Goal: Find specific page/section: Find specific page/section

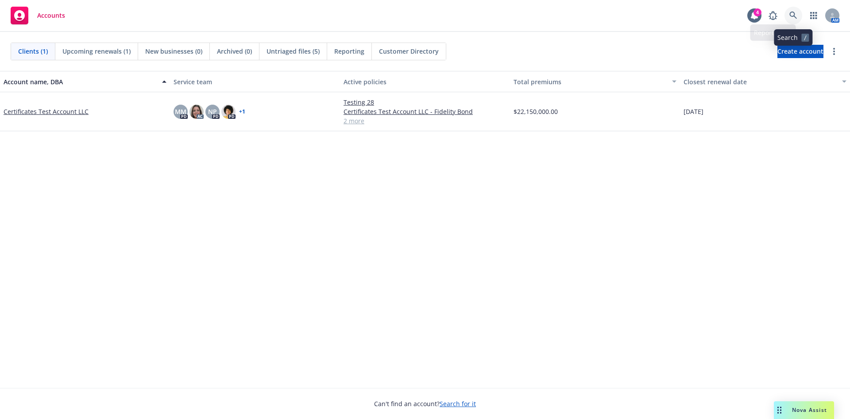
click at [792, 14] on icon at bounding box center [794, 16] width 8 height 8
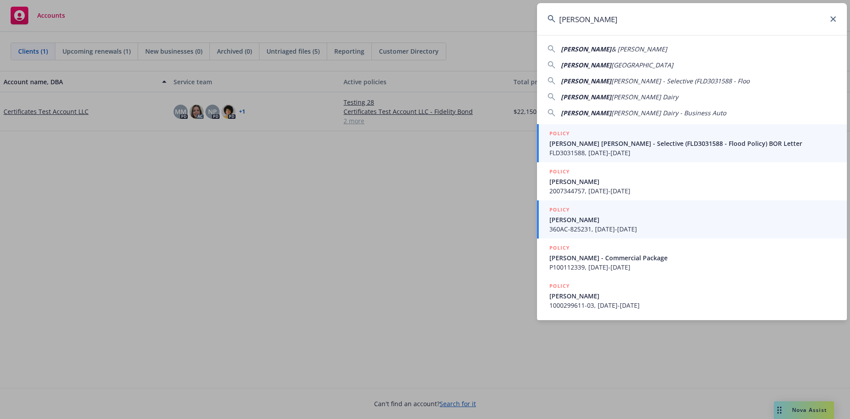
type input "[PERSON_NAME]"
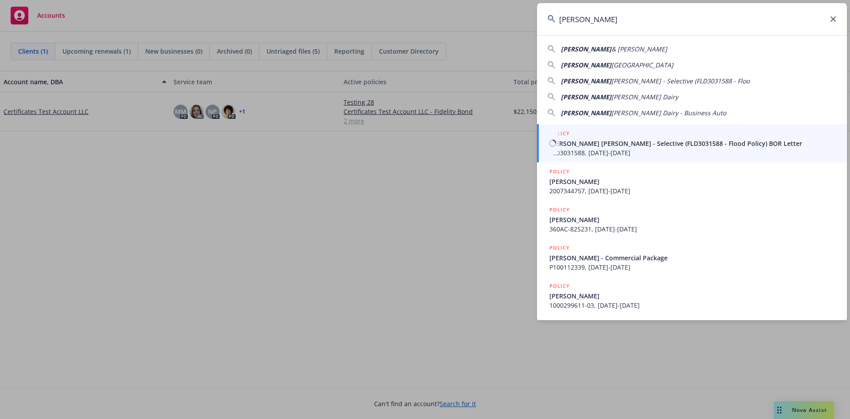
click at [615, 148] on span "FLD3031588, [DATE]-[DATE]" at bounding box center [693, 152] width 287 height 9
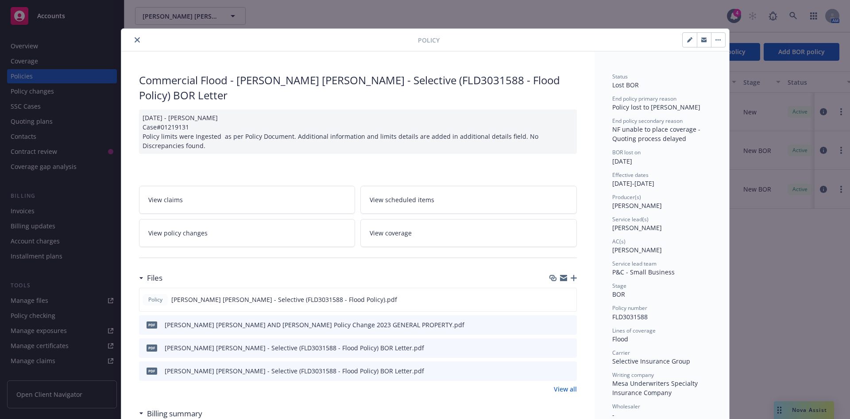
click at [132, 40] on button "close" at bounding box center [137, 40] width 11 height 11
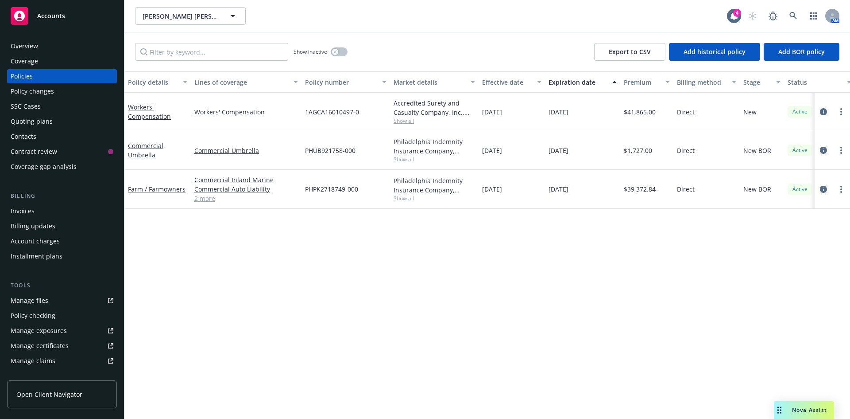
click at [56, 47] on div "Overview" at bounding box center [62, 46] width 103 height 14
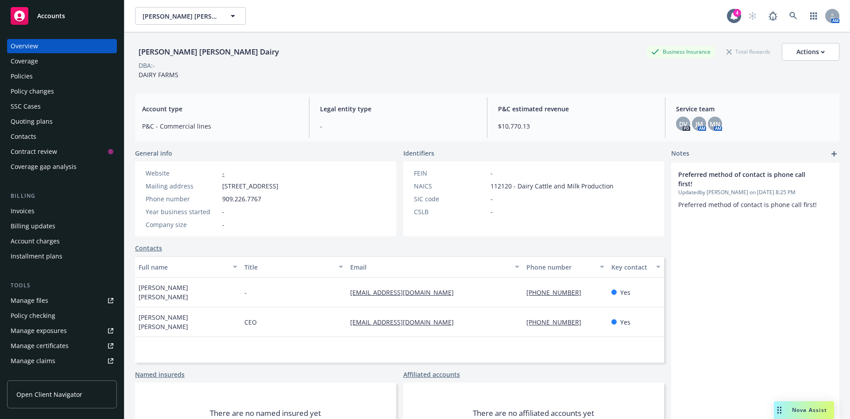
click at [93, 82] on div "Policies" at bounding box center [62, 76] width 103 height 14
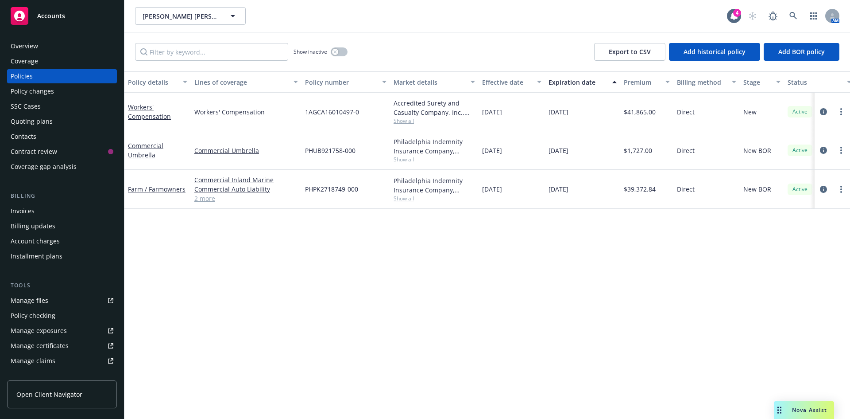
click at [209, 198] on link "2 more" at bounding box center [246, 198] width 104 height 9
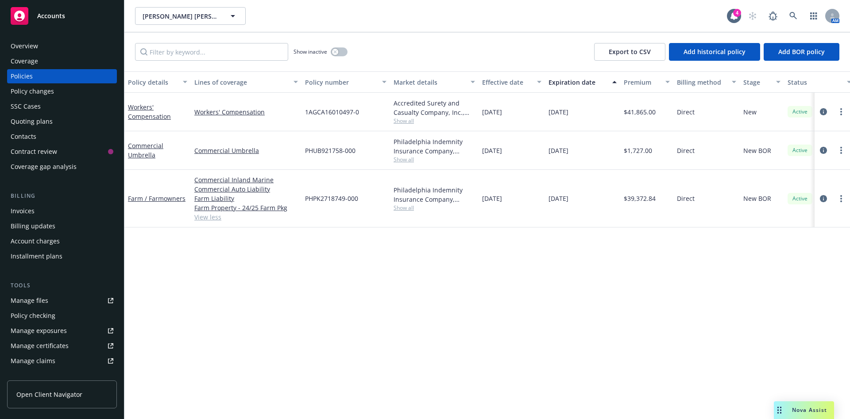
click at [354, 365] on div "Policy details Lines of coverage Policy number Market details Effective date Ex…" at bounding box center [487, 244] width 726 height 347
click at [74, 46] on div "Overview" at bounding box center [62, 46] width 103 height 14
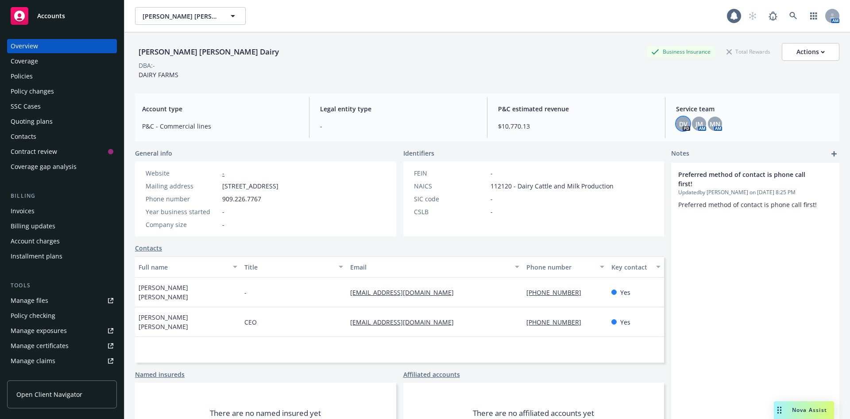
click at [679, 122] on span "DV" at bounding box center [683, 123] width 8 height 9
click at [717, 122] on div "MN" at bounding box center [715, 123] width 14 height 14
click at [697, 124] on span "JM" at bounding box center [700, 123] width 8 height 9
click at [728, 253] on div "Preferred method of contact is phone call first! Updated by [PERSON_NAME] on [D…" at bounding box center [755, 313] width 168 height 301
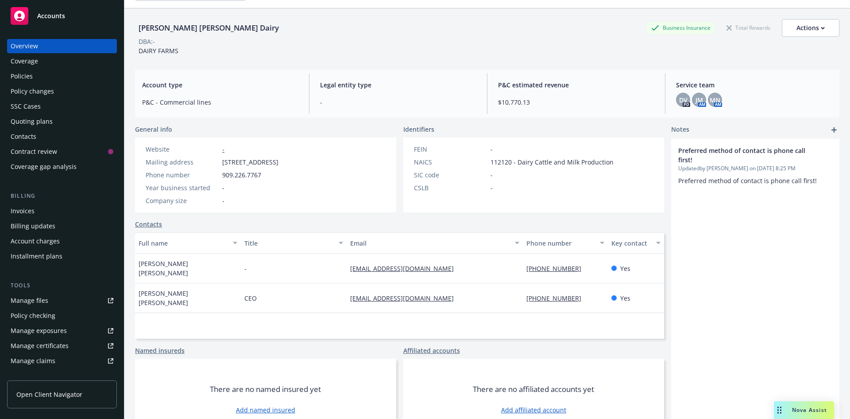
scroll to position [45, 0]
